Goal: Task Accomplishment & Management: Complete application form

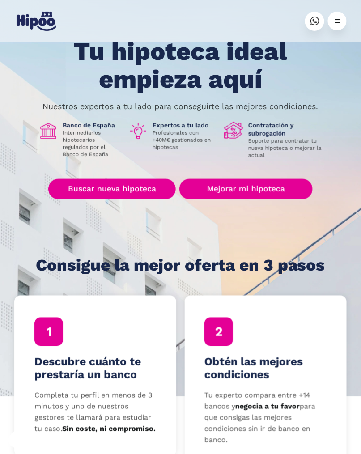
click at [62, 190] on link "Buscar nueva hipoteca" at bounding box center [112, 189] width 128 height 21
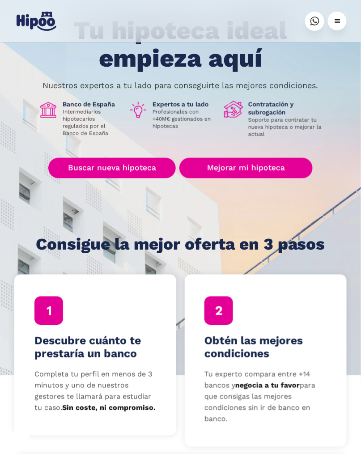
scroll to position [90, 0]
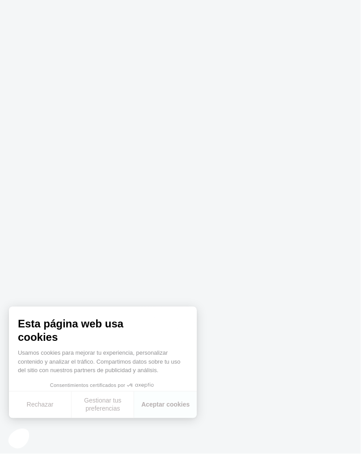
click at [177, 413] on button "Aceptar cookies" at bounding box center [165, 405] width 63 height 26
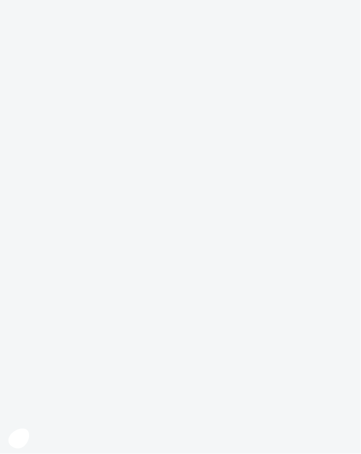
click at [265, 248] on body at bounding box center [180, 227] width 361 height 454
